Goal: Information Seeking & Learning: Learn about a topic

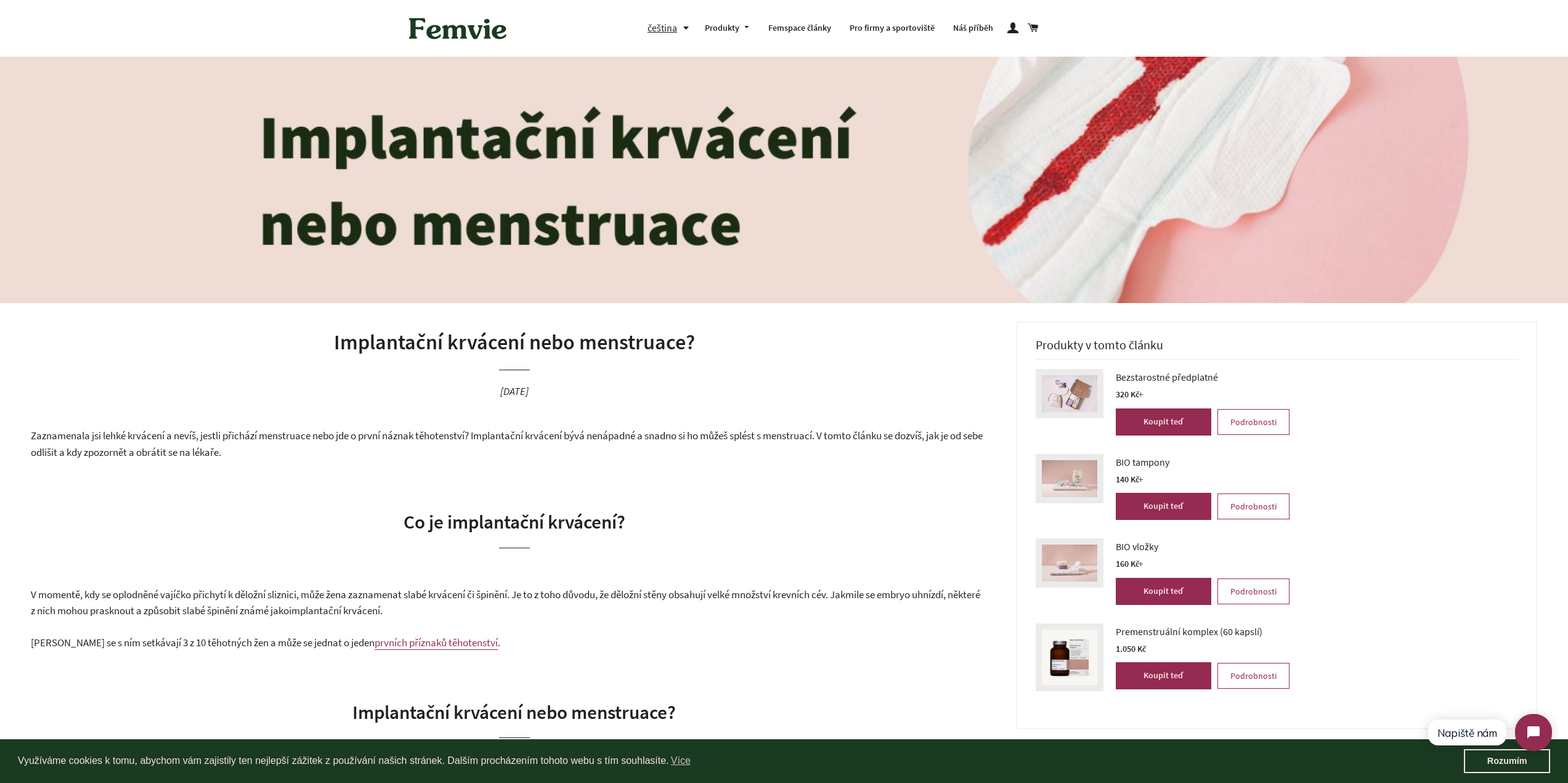
drag, startPoint x: 606, startPoint y: 438, endPoint x: 799, endPoint y: 456, distance: 193.8
click at [799, 456] on p "Zaznamenala jsi lehké krvácení a nevíš, jestli přichází menstruace nebo jde o p…" at bounding box center [514, 444] width 968 height 33
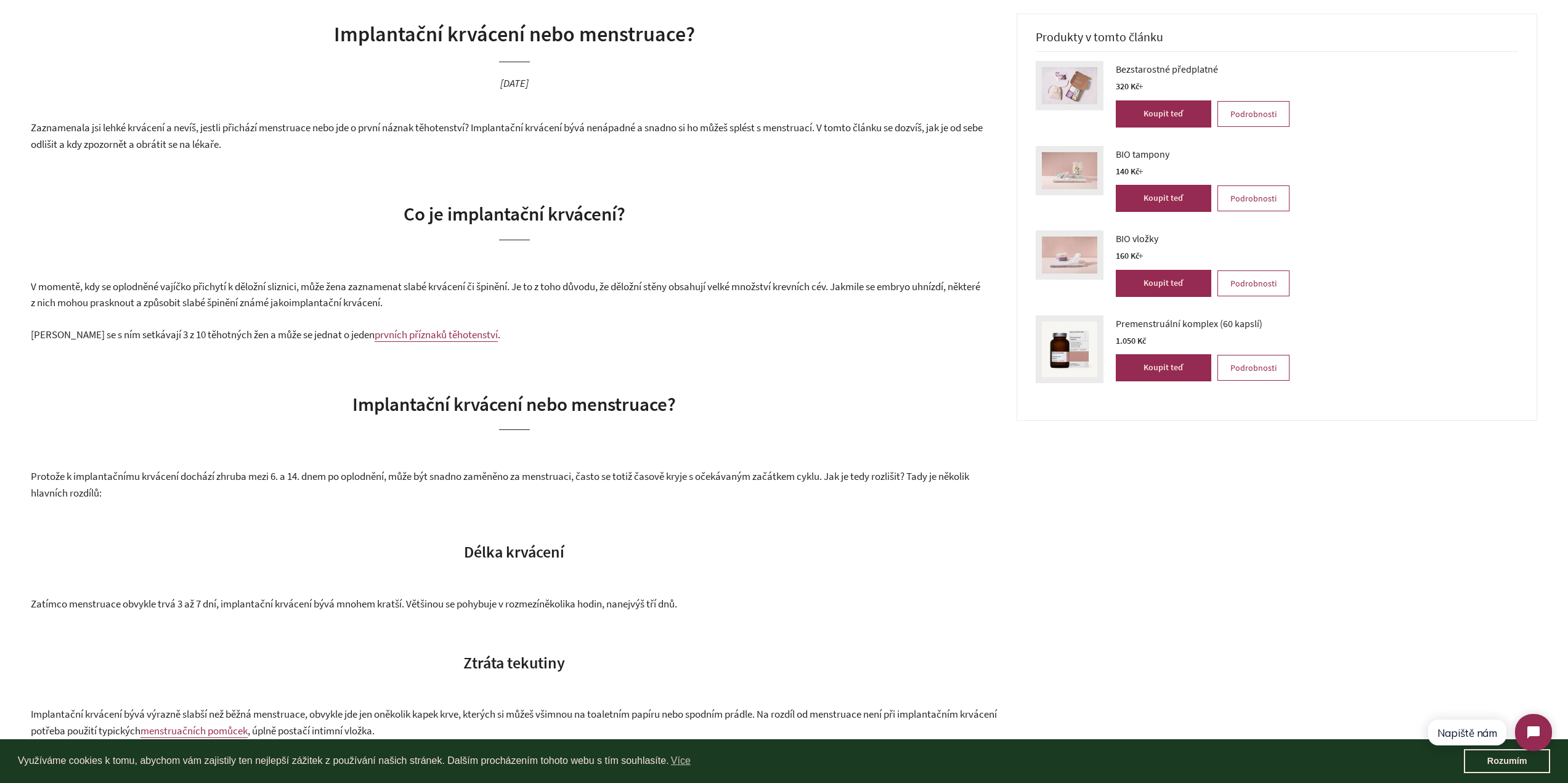
scroll to position [370, 0]
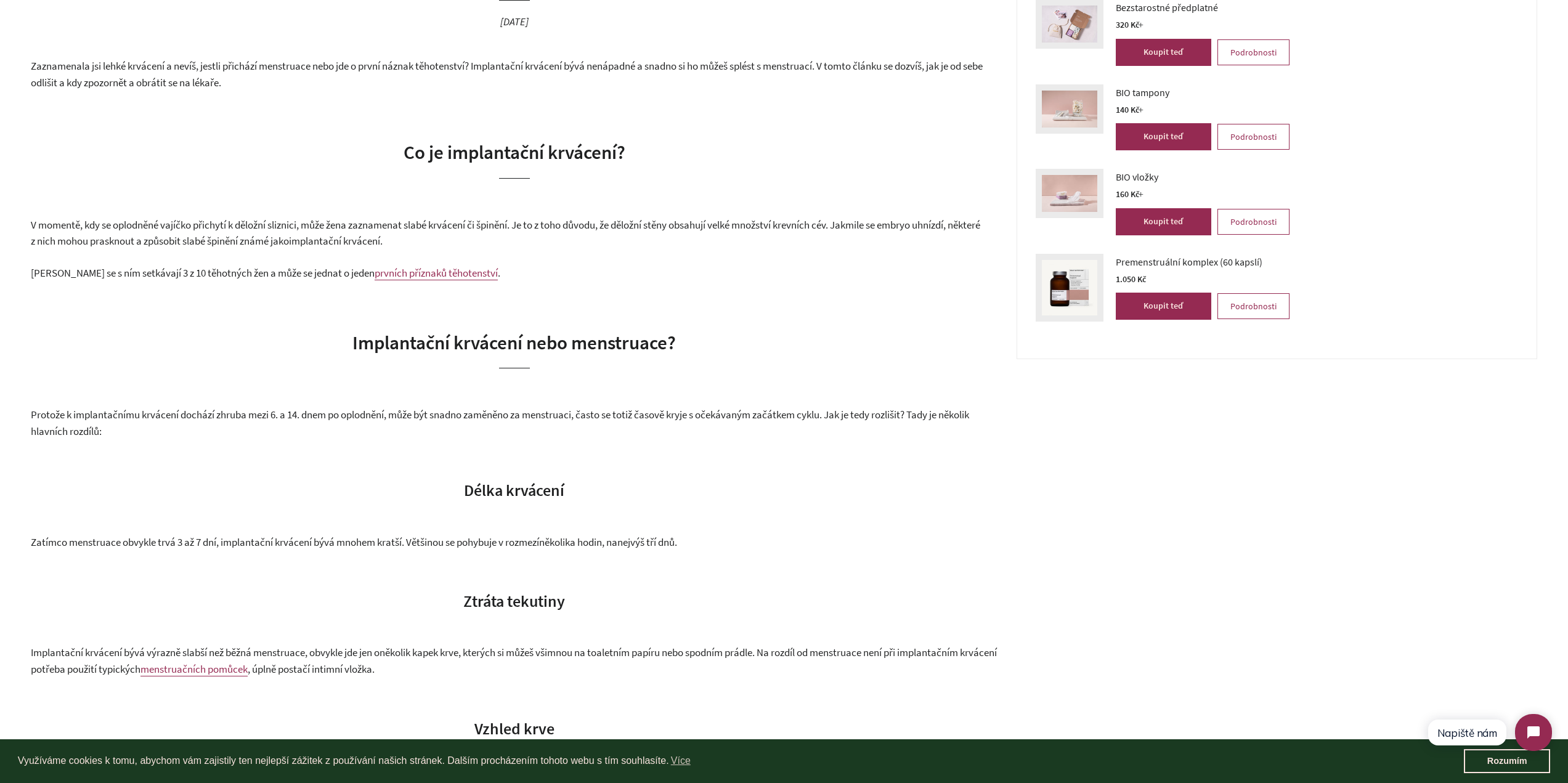
drag, startPoint x: 597, startPoint y: 415, endPoint x: 922, endPoint y: 443, distance: 326.2
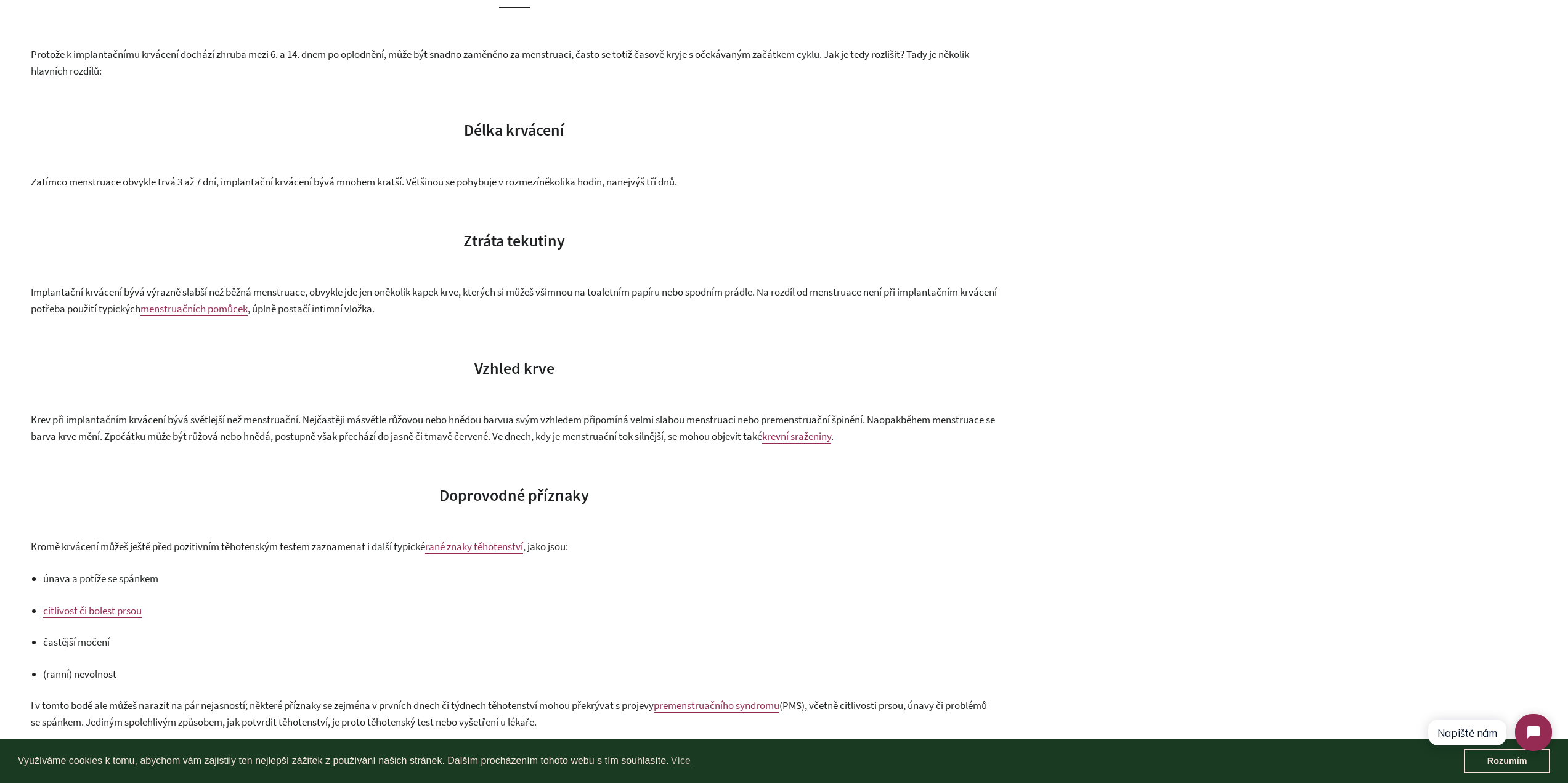
scroll to position [740, 0]
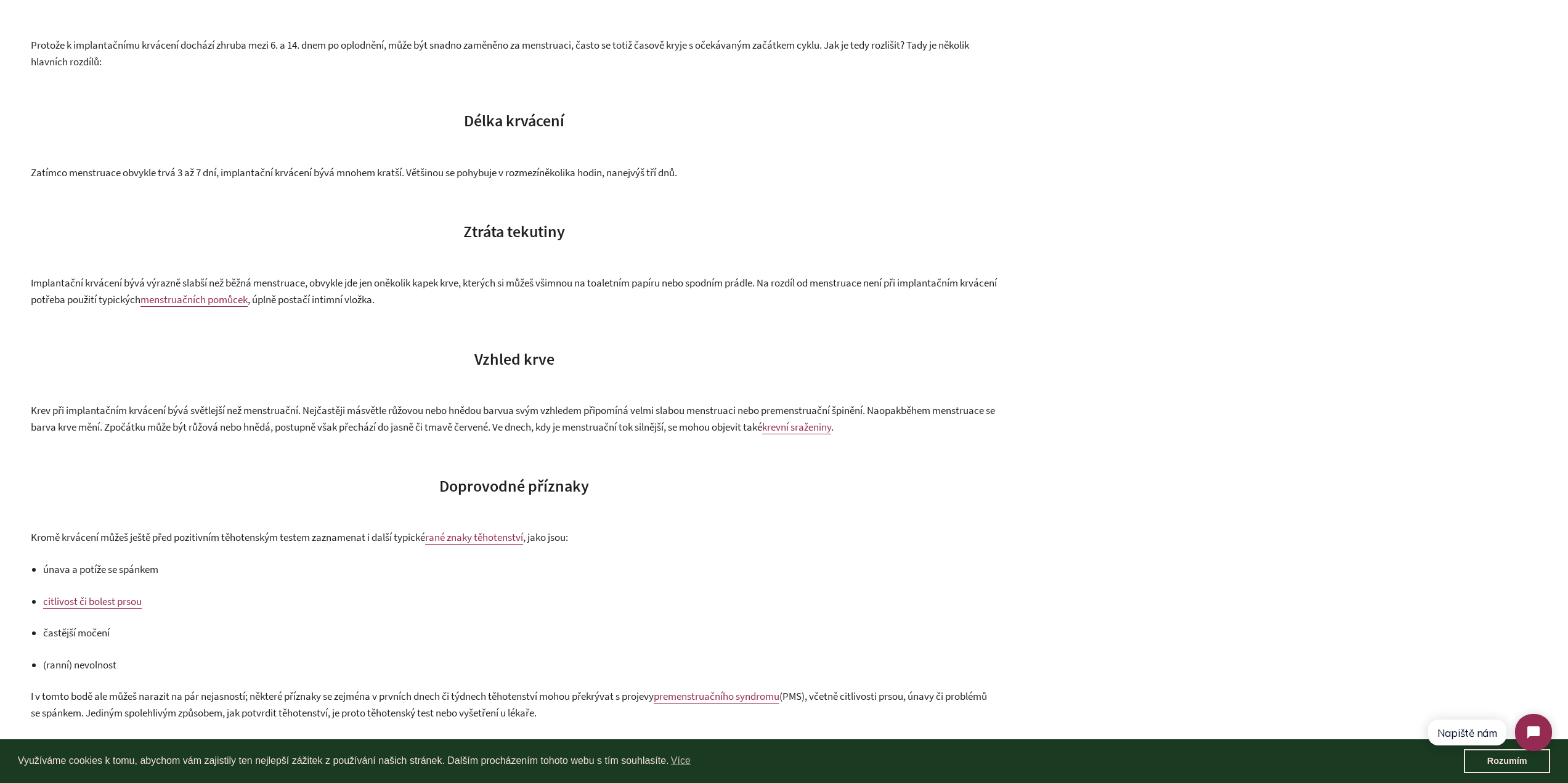
drag, startPoint x: 374, startPoint y: 281, endPoint x: 501, endPoint y: 305, distance: 129.2
click at [501, 305] on p "Implantační krvácení bývá výrazně slabší než běžná menstruace, obvykle jde jen …" at bounding box center [514, 291] width 968 height 33
drag, startPoint x: 506, startPoint y: 305, endPoint x: 519, endPoint y: 285, distance: 23.9
click at [519, 285] on p "Implantační krvácení bývá výrazně slabší než běžná menstruace, obvykle jde jen …" at bounding box center [514, 291] width 968 height 33
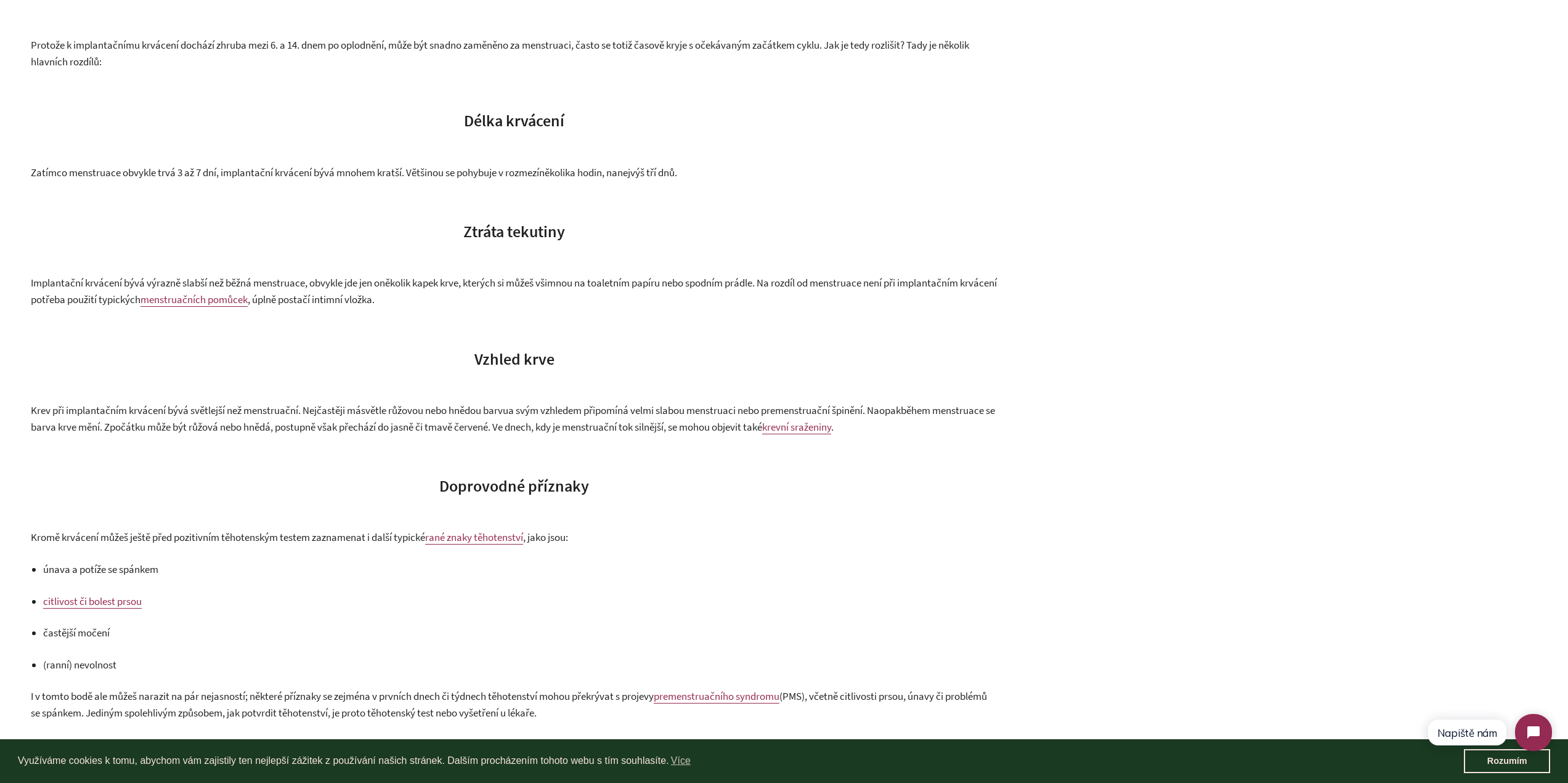
click at [519, 285] on span ", kterých si můžeš všimnou na toaletním papíru nebo spodním prádle. Na rozdíl o…" at bounding box center [513, 291] width 966 height 30
drag, startPoint x: 514, startPoint y: 282, endPoint x: 534, endPoint y: 301, distance: 27.6
click at [534, 301] on p "Implantační krvácení bývá výrazně slabší než běžná menstruace, obvykle jde jen …" at bounding box center [514, 291] width 968 height 33
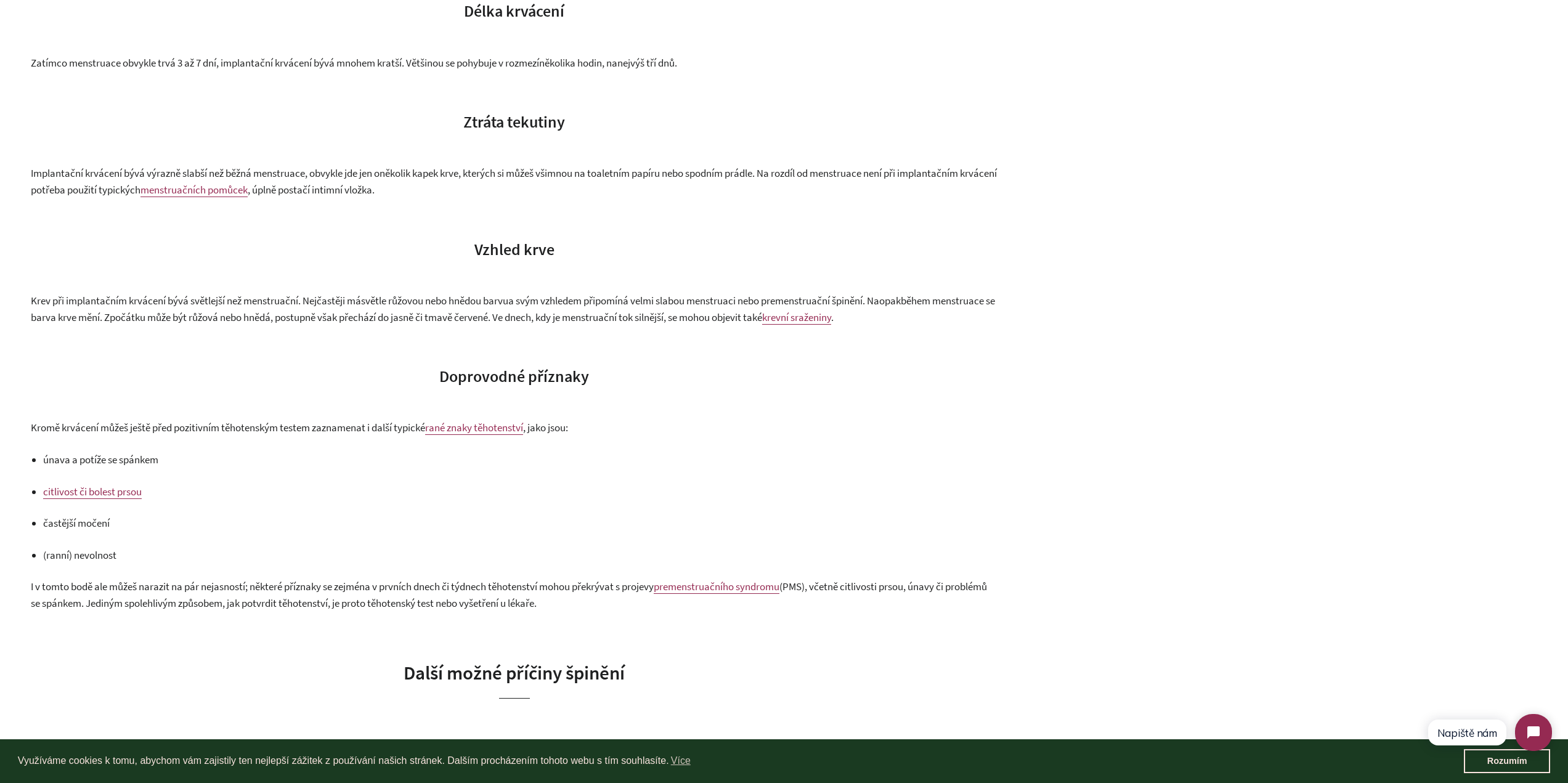
scroll to position [1047, 0]
